Goal: Navigation & Orientation: Understand site structure

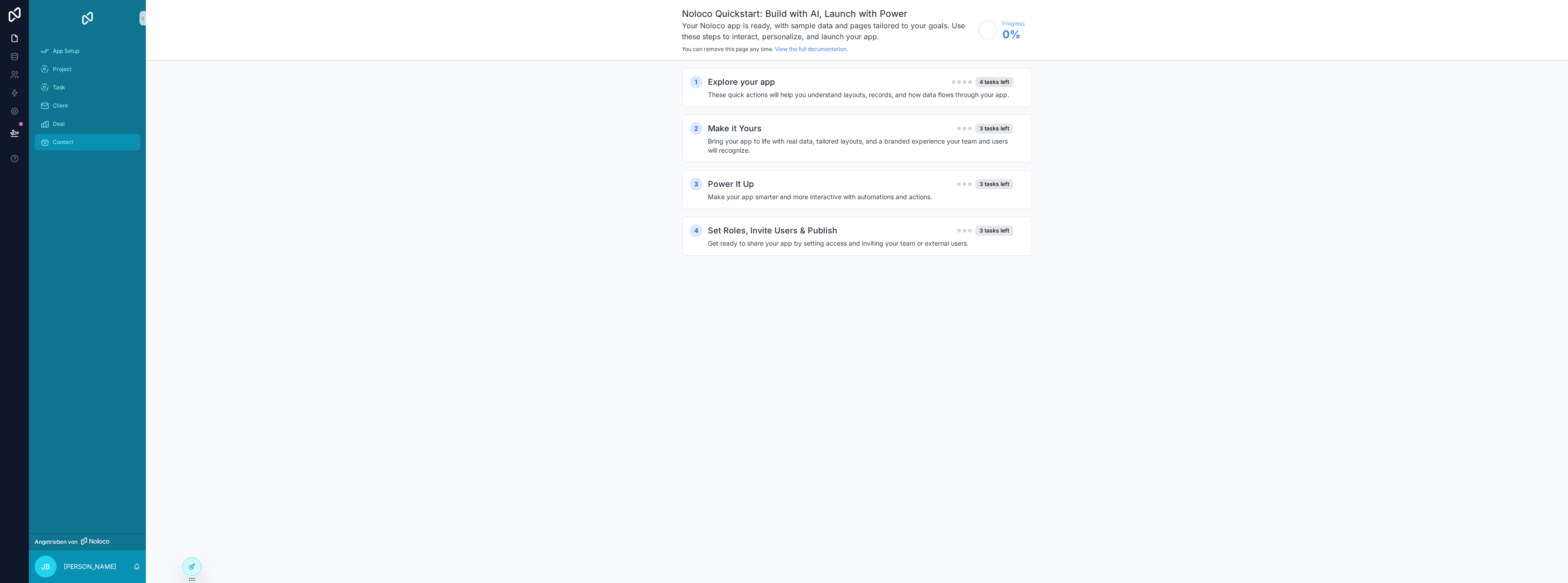
click at [76, 144] on div "Contact" at bounding box center [87, 142] width 95 height 15
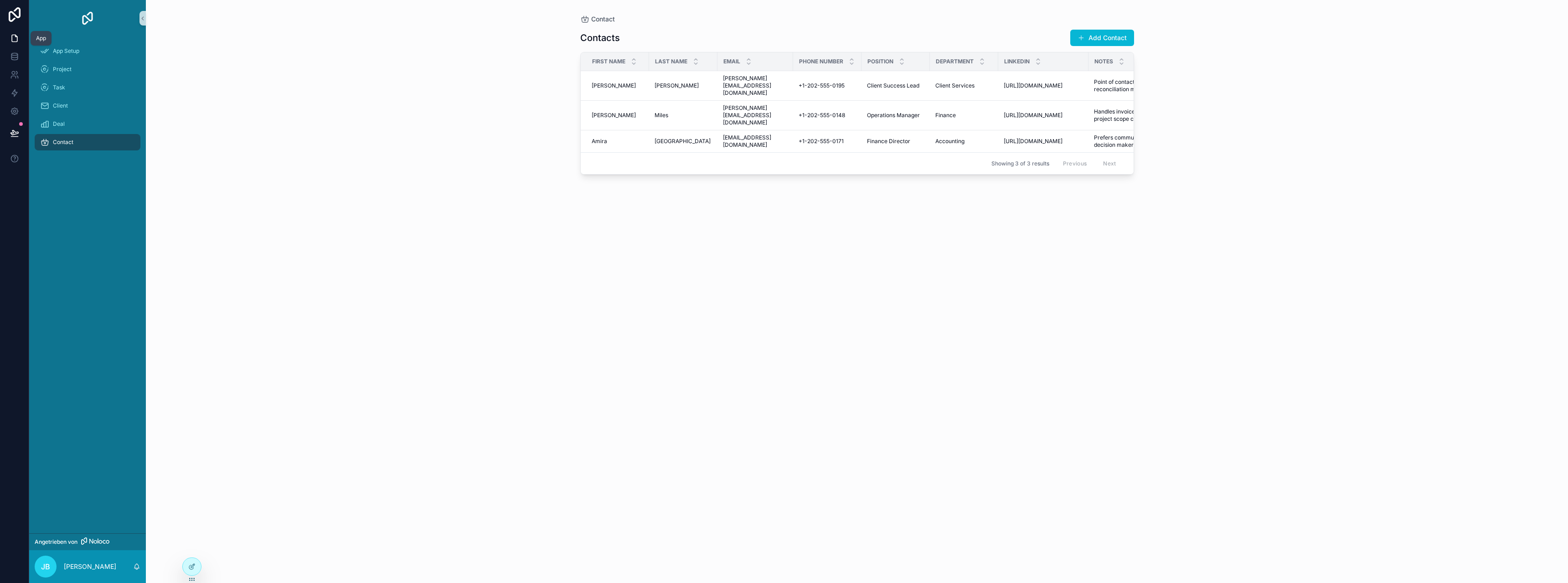
click at [12, 44] on link at bounding box center [14, 39] width 29 height 19
click at [14, 108] on icon at bounding box center [14, 111] width 7 height 7
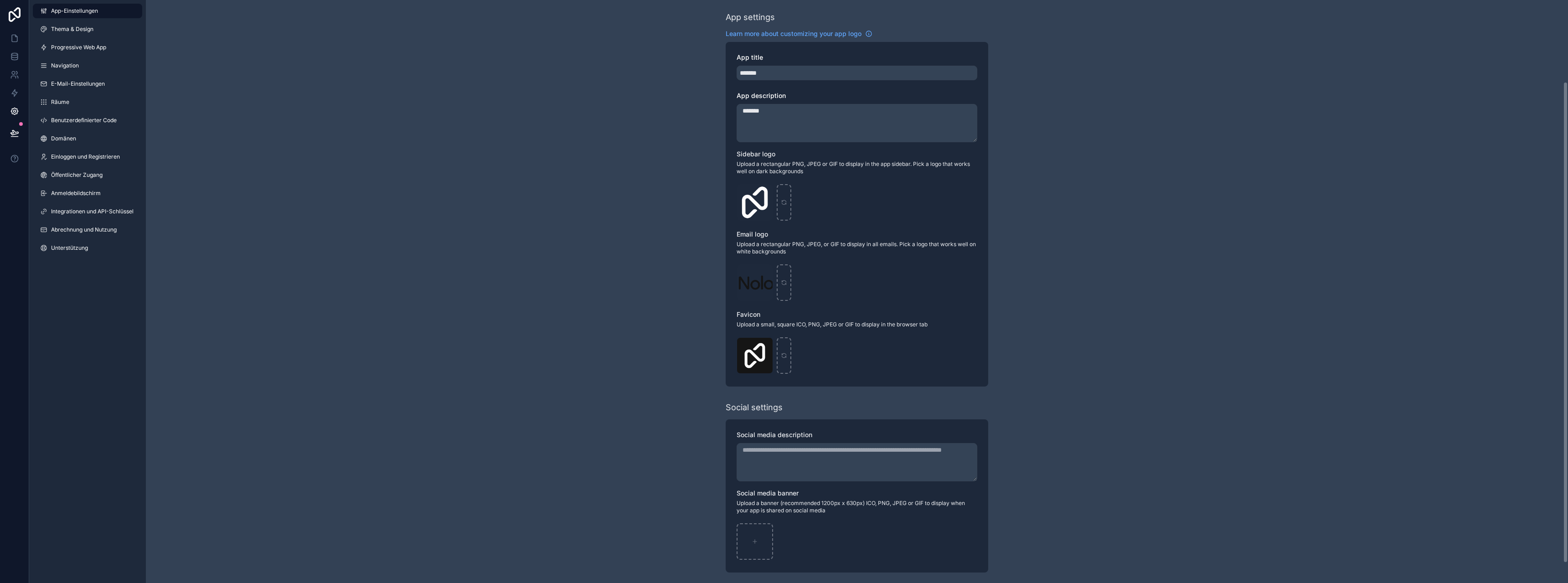
scroll to position [123, 0]
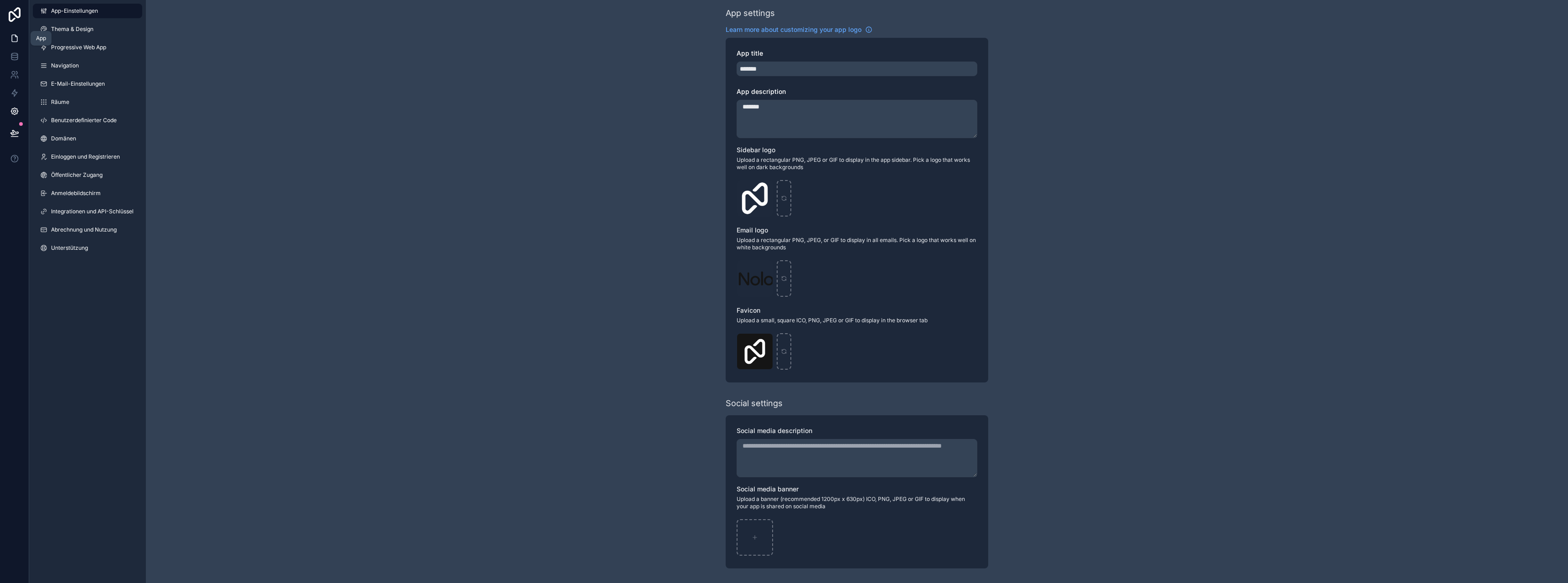
click at [13, 36] on icon at bounding box center [15, 39] width 9 height 9
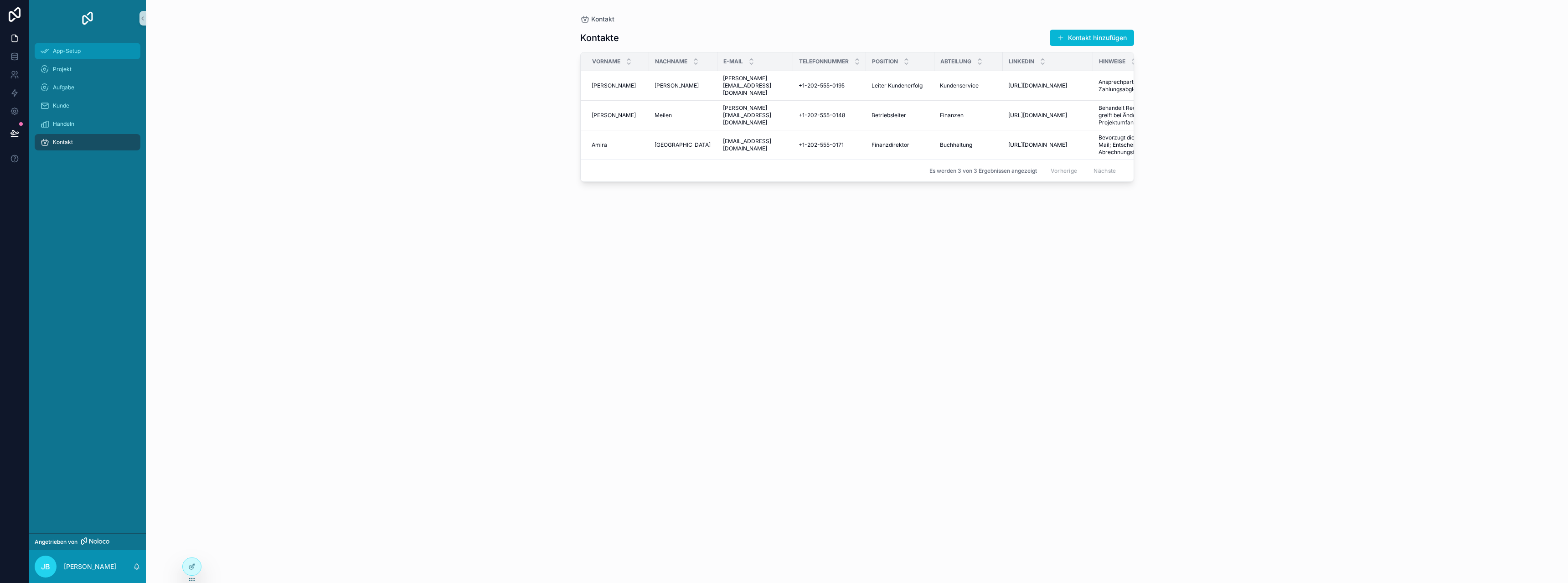
click at [70, 56] on div "App-Setup" at bounding box center [87, 51] width 95 height 15
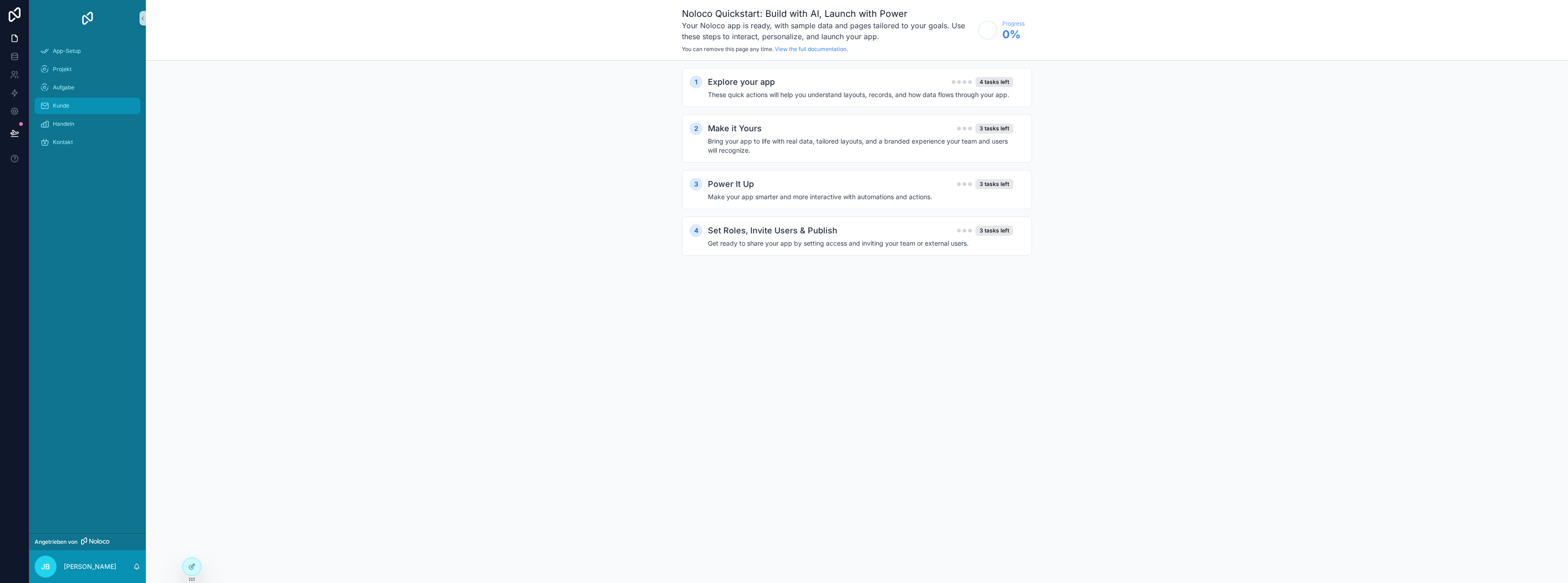
click at [67, 105] on font "Kunde" at bounding box center [60, 105] width 16 height 7
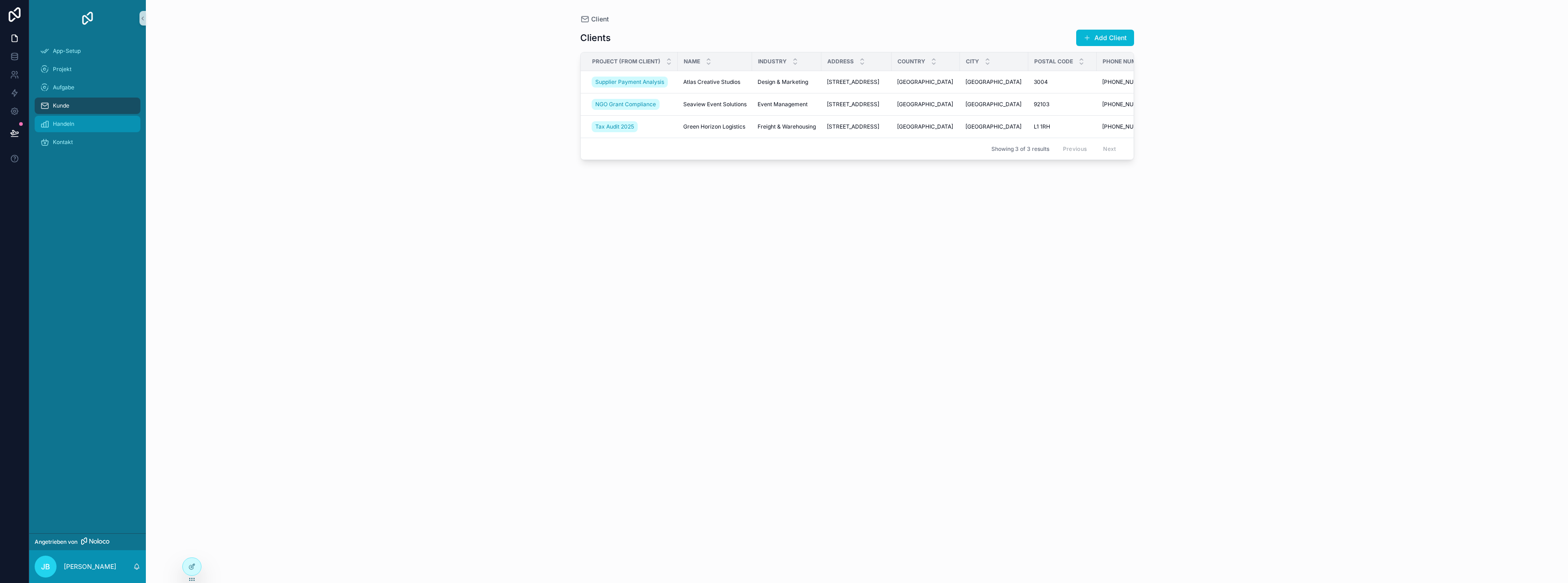
click at [69, 123] on font "Handeln" at bounding box center [63, 124] width 22 height 7
